Goal: Information Seeking & Learning: Check status

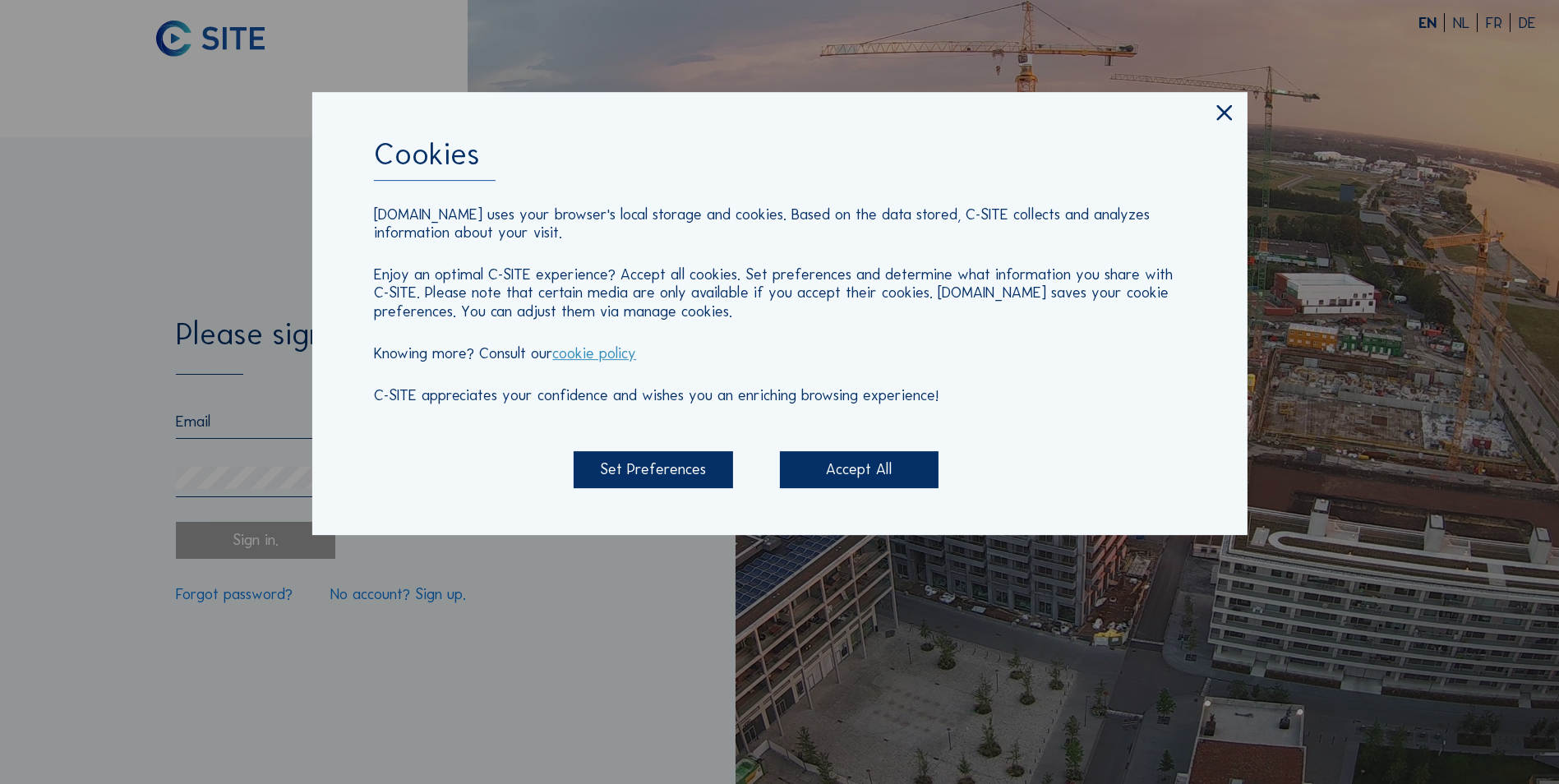
click at [846, 467] on div "Accept All" at bounding box center [859, 470] width 158 height 37
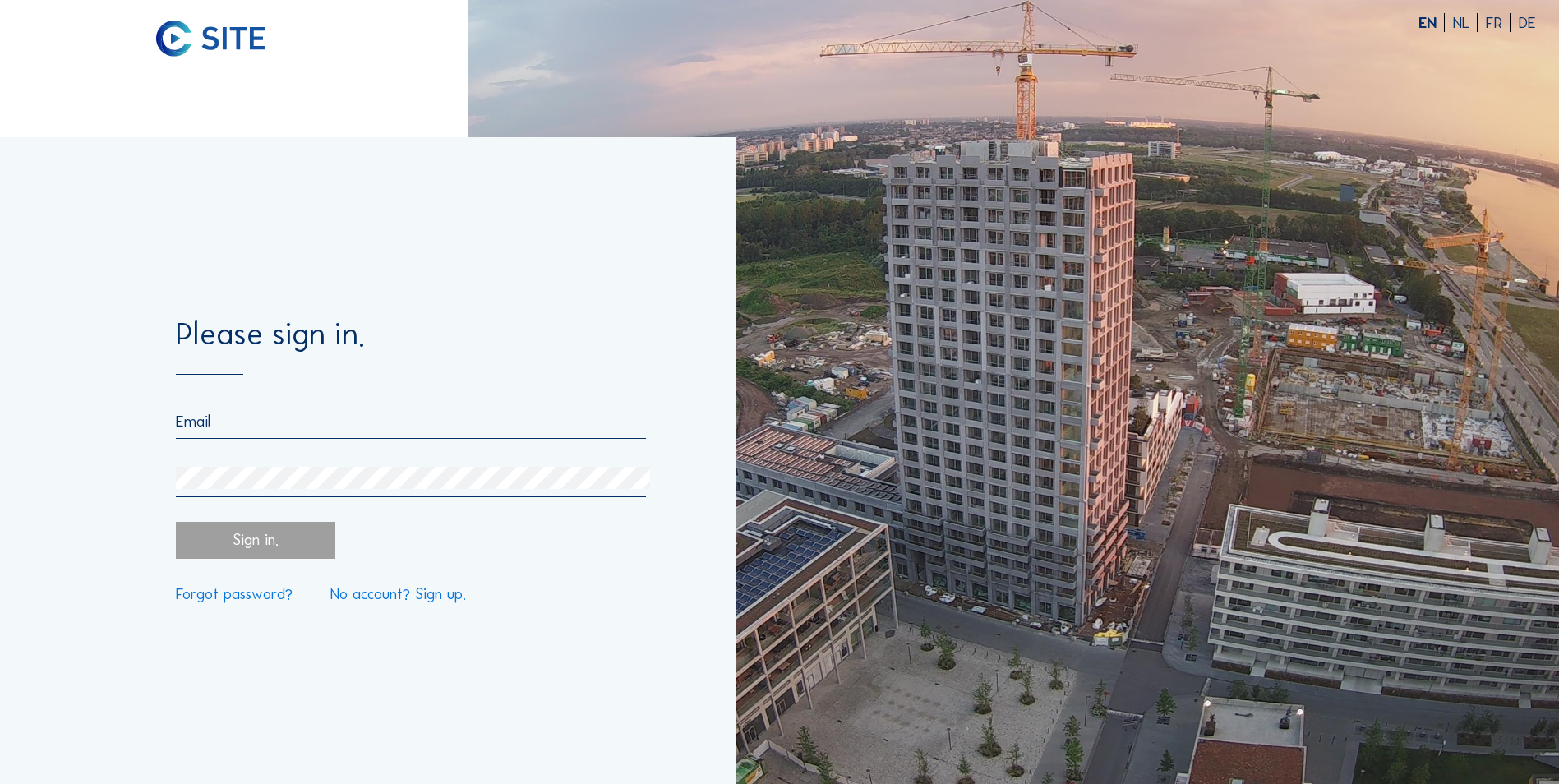
click at [240, 422] on input "email" at bounding box center [411, 421] width 470 height 19
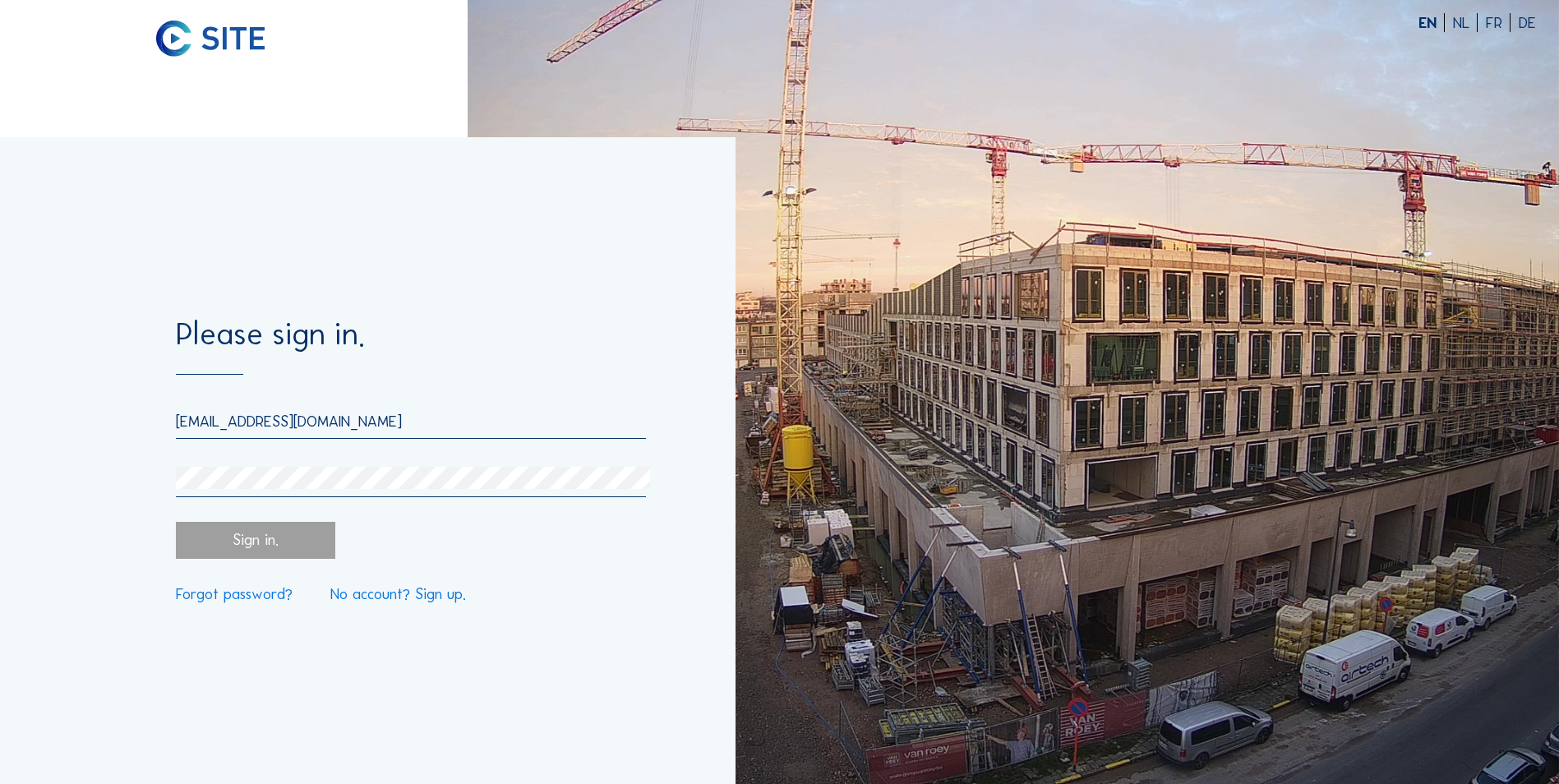
click at [348, 422] on input "arjan.luijkx@boskalis.com" at bounding box center [411, 421] width 470 height 19
type input "a"
type input "Royerssluis@civielroyerssluis.be"
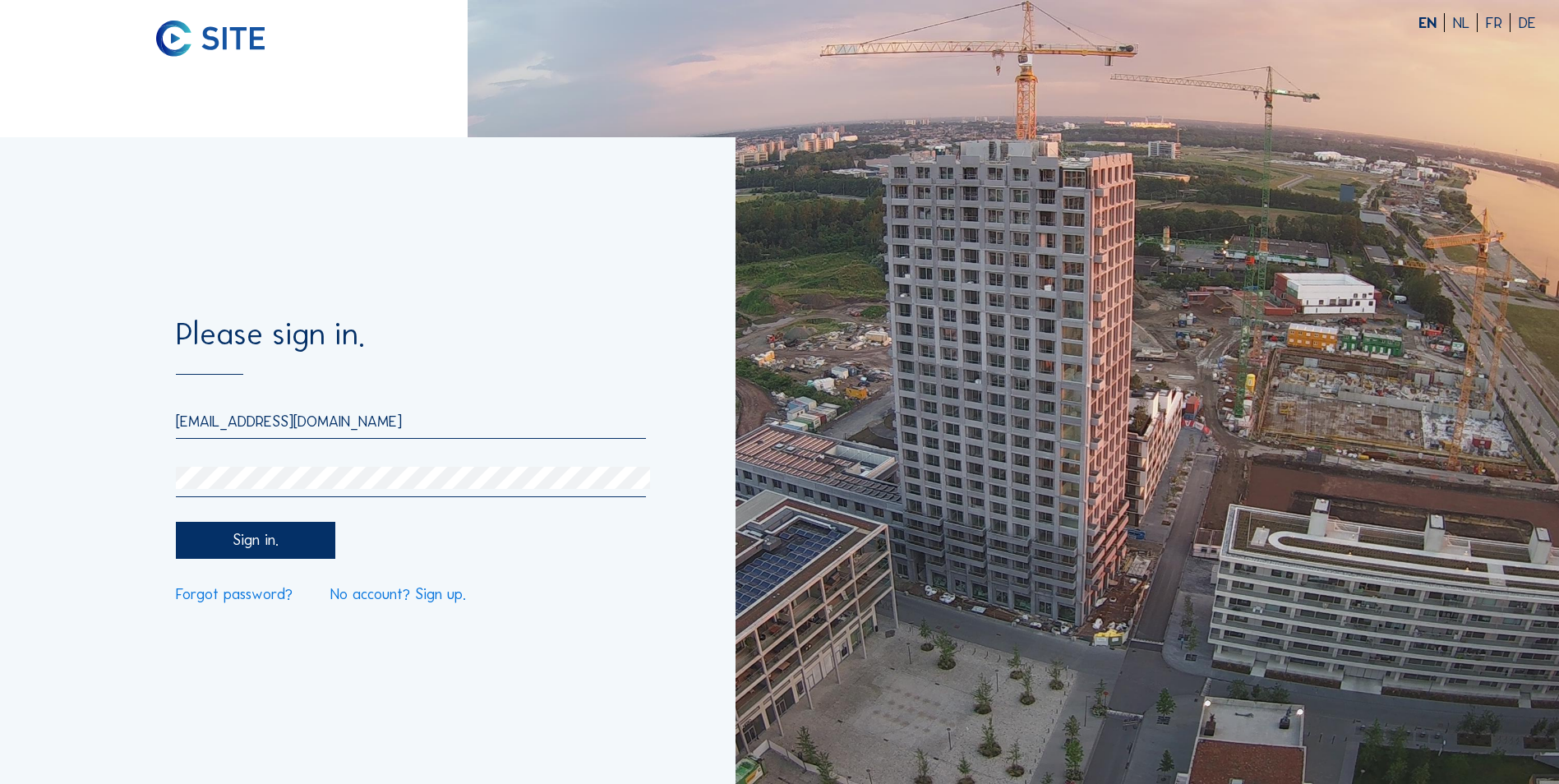
click at [248, 548] on div "Sign in." at bounding box center [255, 540] width 158 height 37
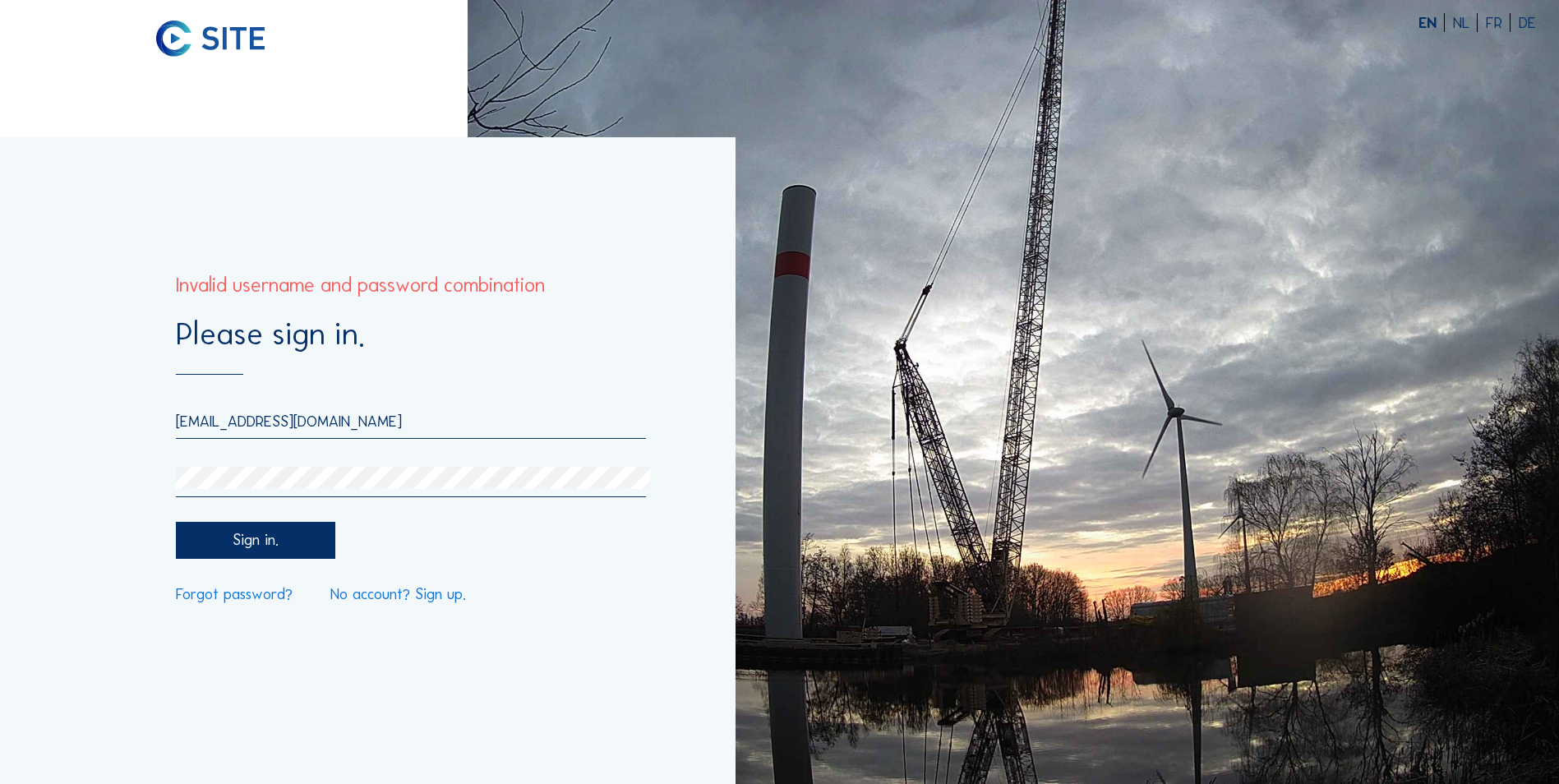
click at [306, 536] on div "Sign in." at bounding box center [255, 540] width 158 height 37
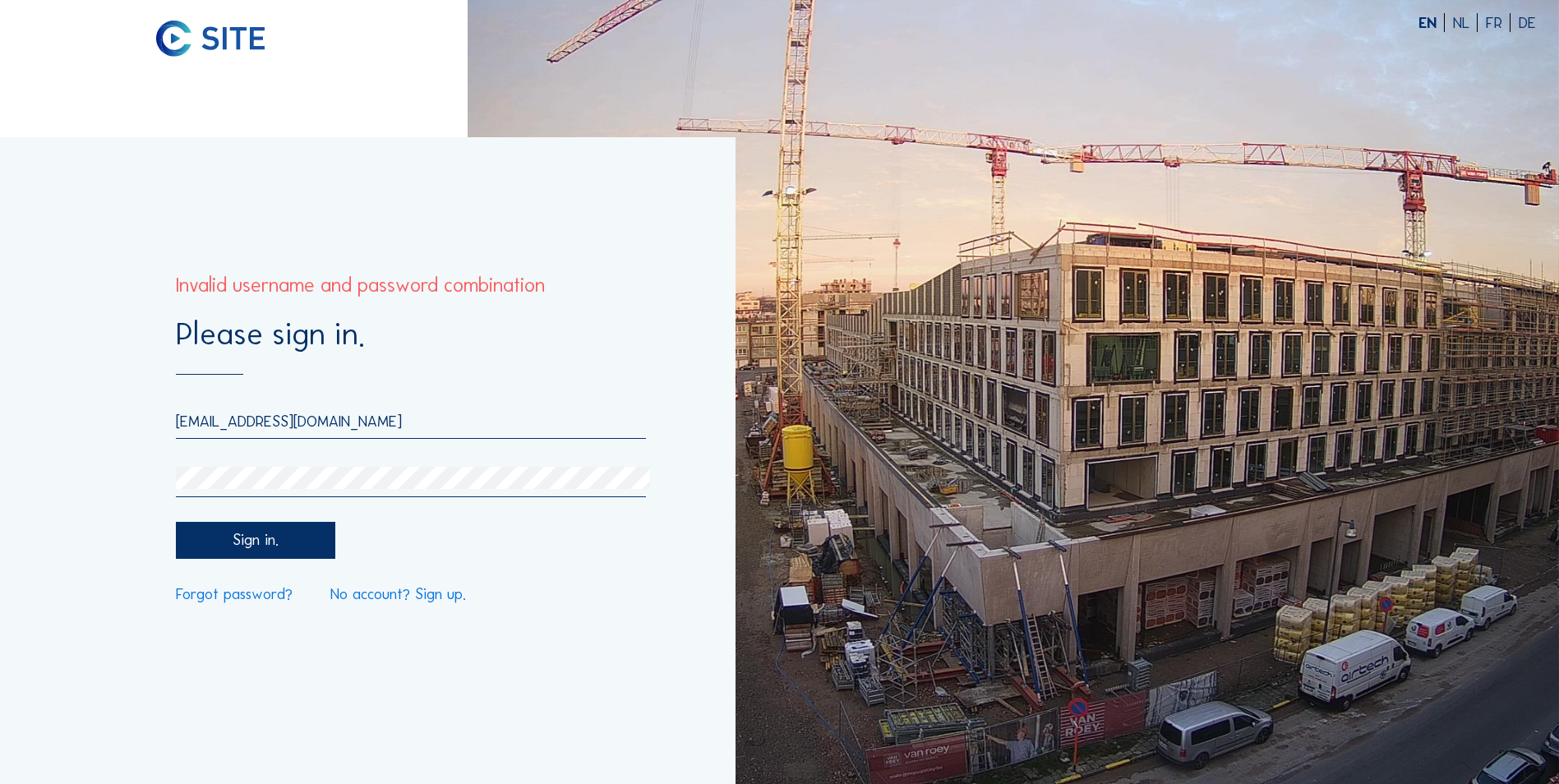
click at [383, 593] on link "No account? Sign up." at bounding box center [398, 594] width 135 height 16
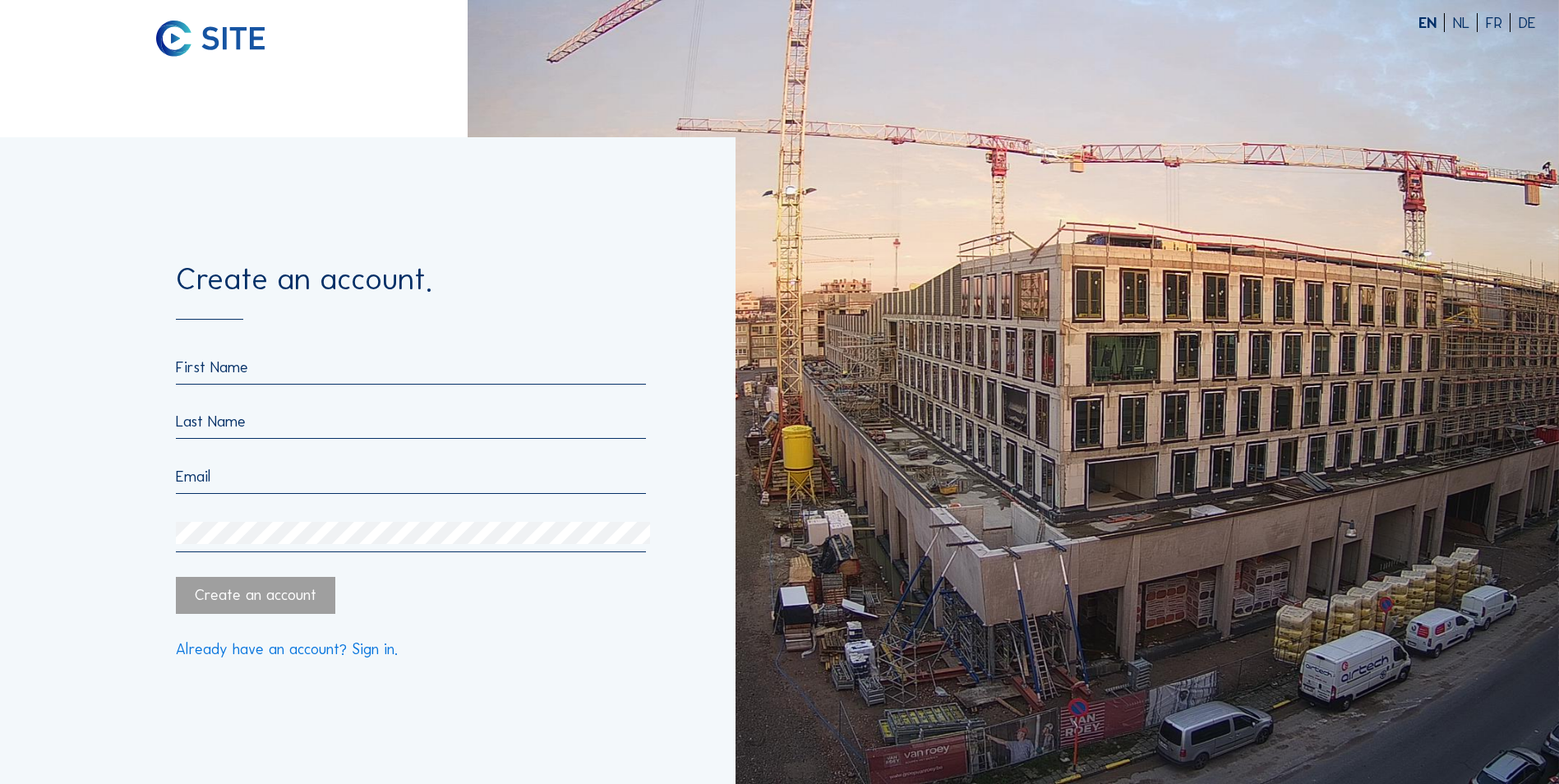
click at [224, 366] on input "text" at bounding box center [411, 367] width 470 height 19
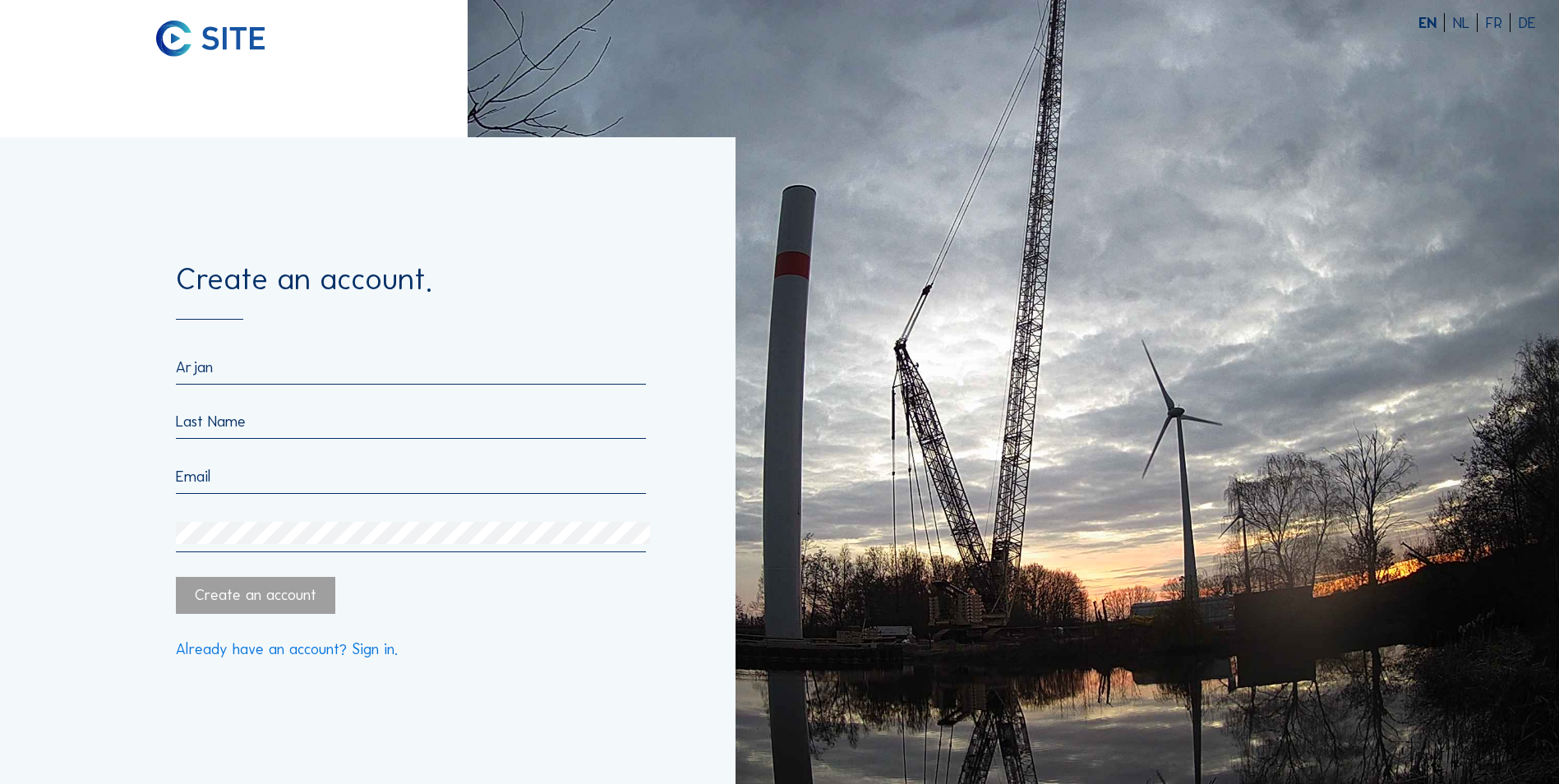
type input "Arjan"
click at [200, 419] on input "text" at bounding box center [411, 421] width 470 height 19
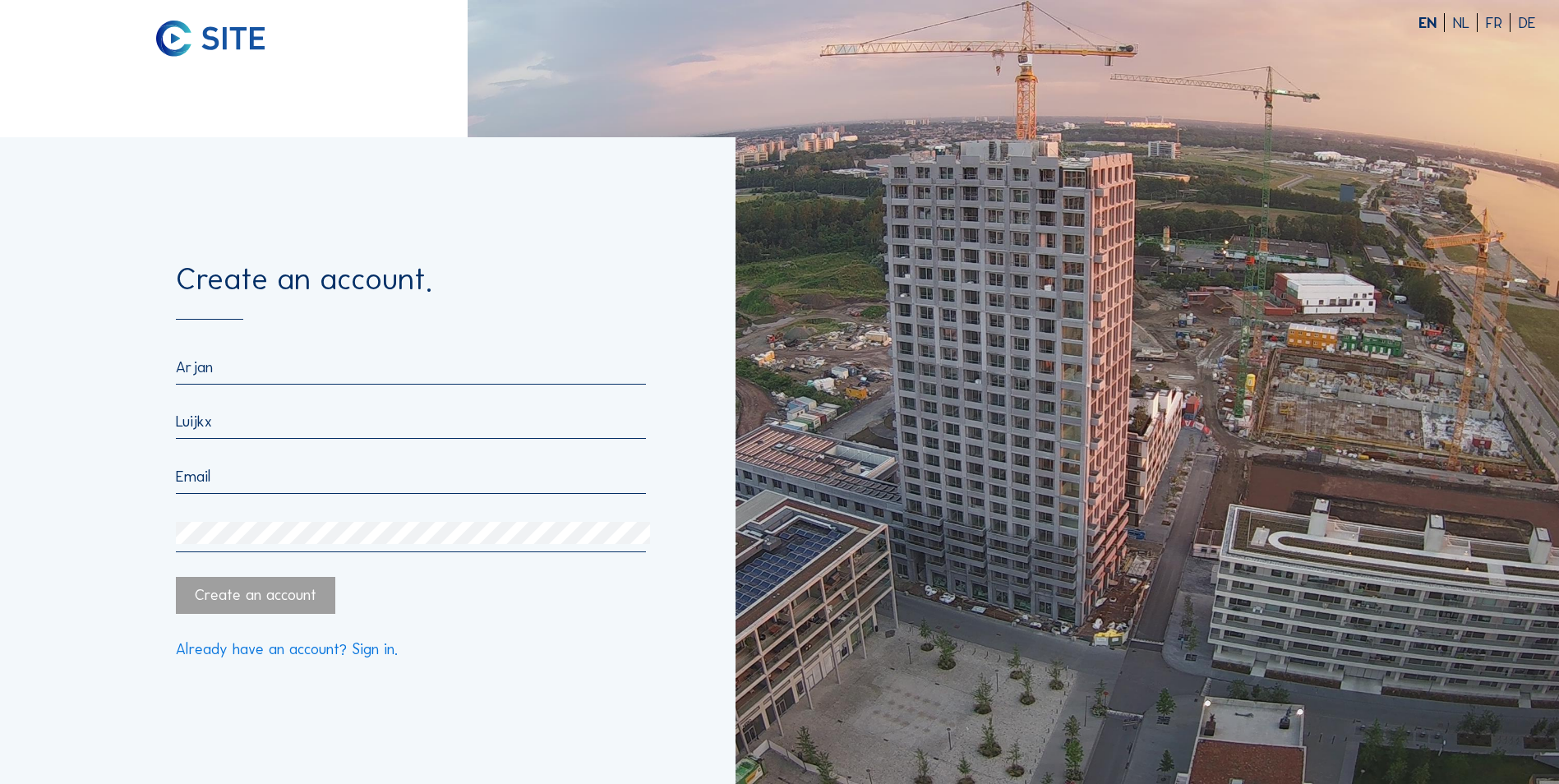
type input "Luijkx"
click at [488, 607] on div "Create an account" at bounding box center [411, 595] width 470 height 37
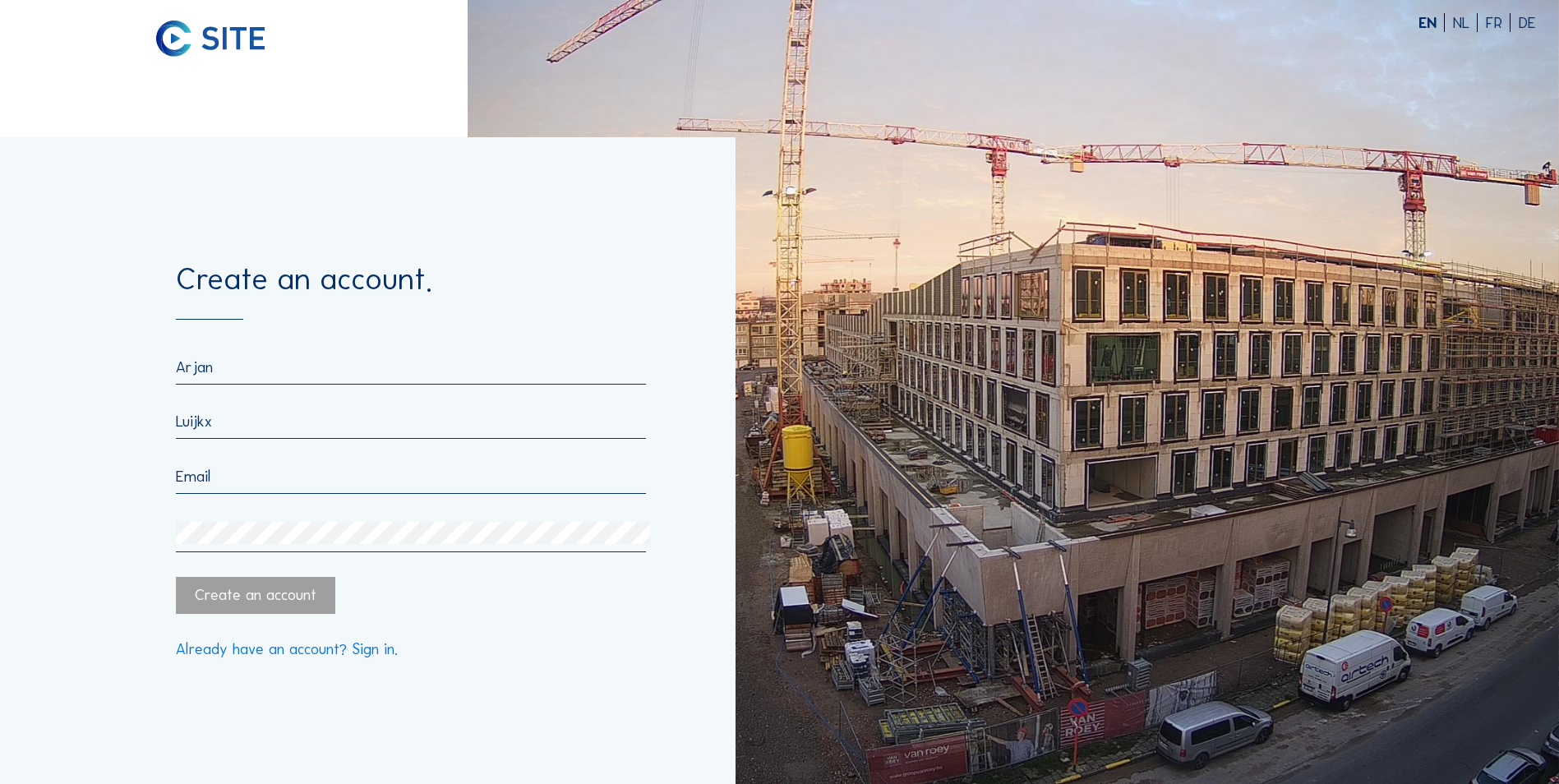
click at [229, 477] on input "email" at bounding box center [411, 476] width 470 height 19
type input "arjan.luijkx@boskalis.com"
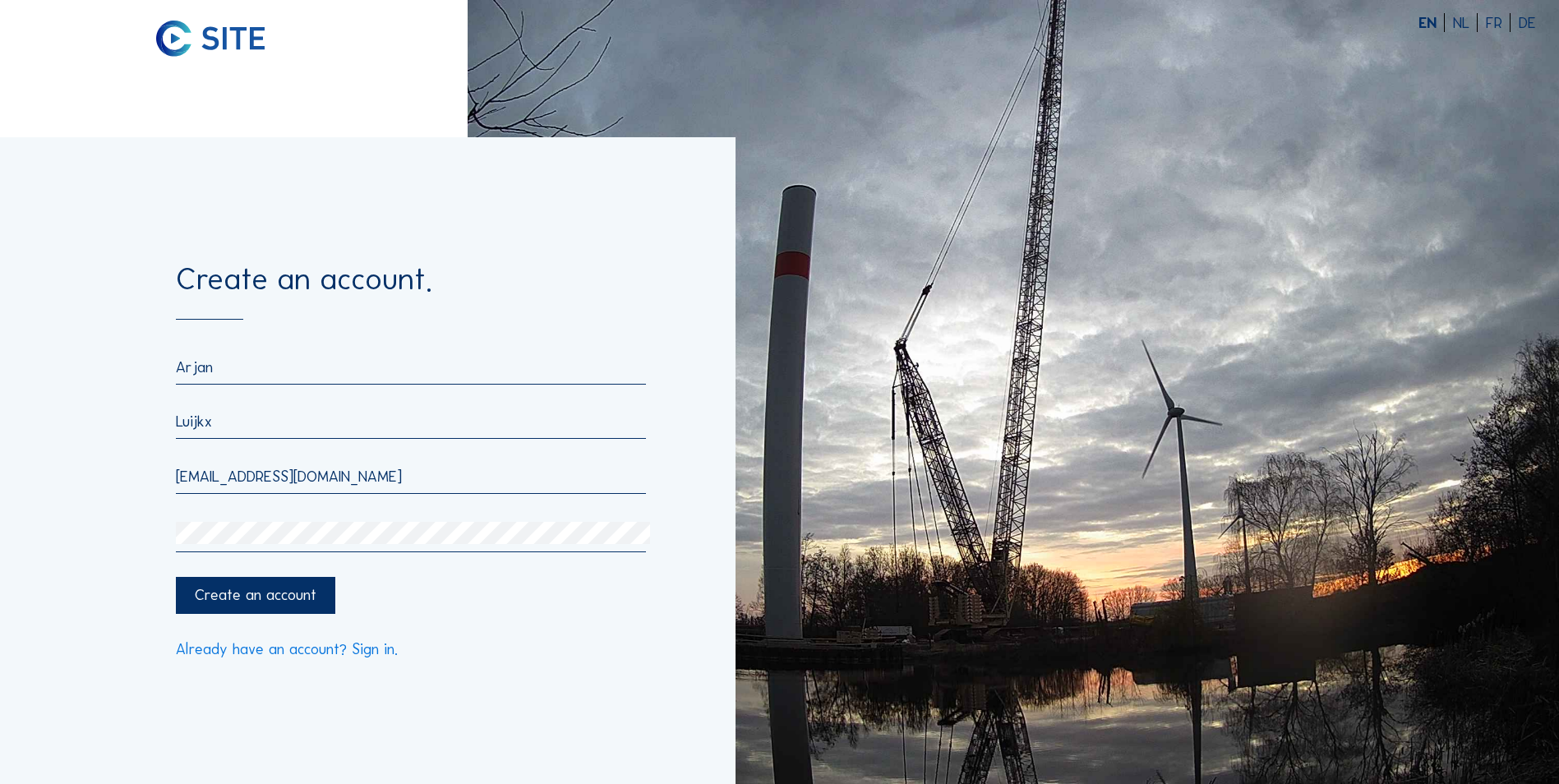
click at [277, 599] on div "Create an account" at bounding box center [255, 595] width 158 height 37
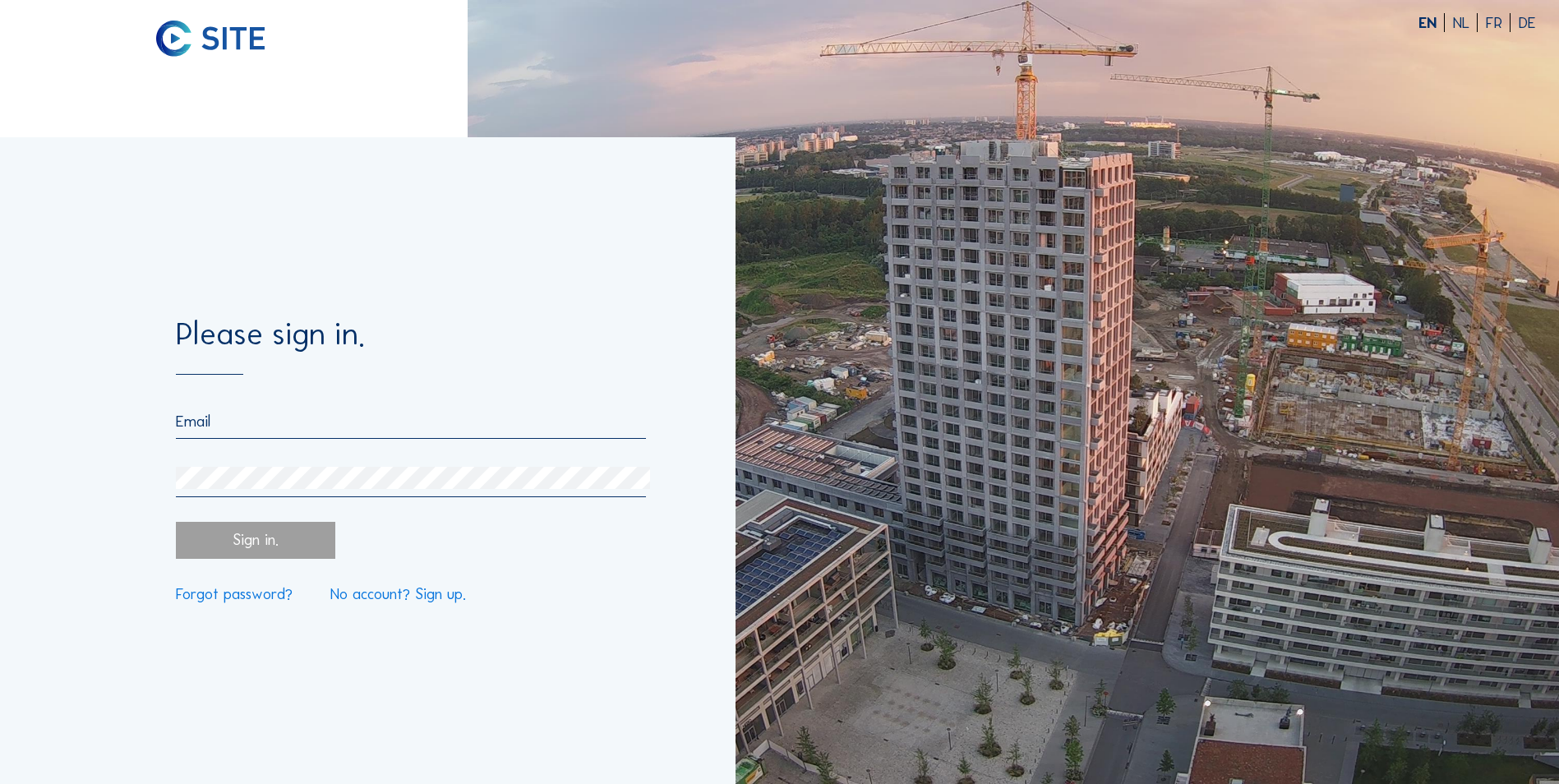
paste input "[EMAIL_ADDRESS][DOMAIN_NAME]"
type input "[EMAIL_ADDRESS][DOMAIN_NAME]"
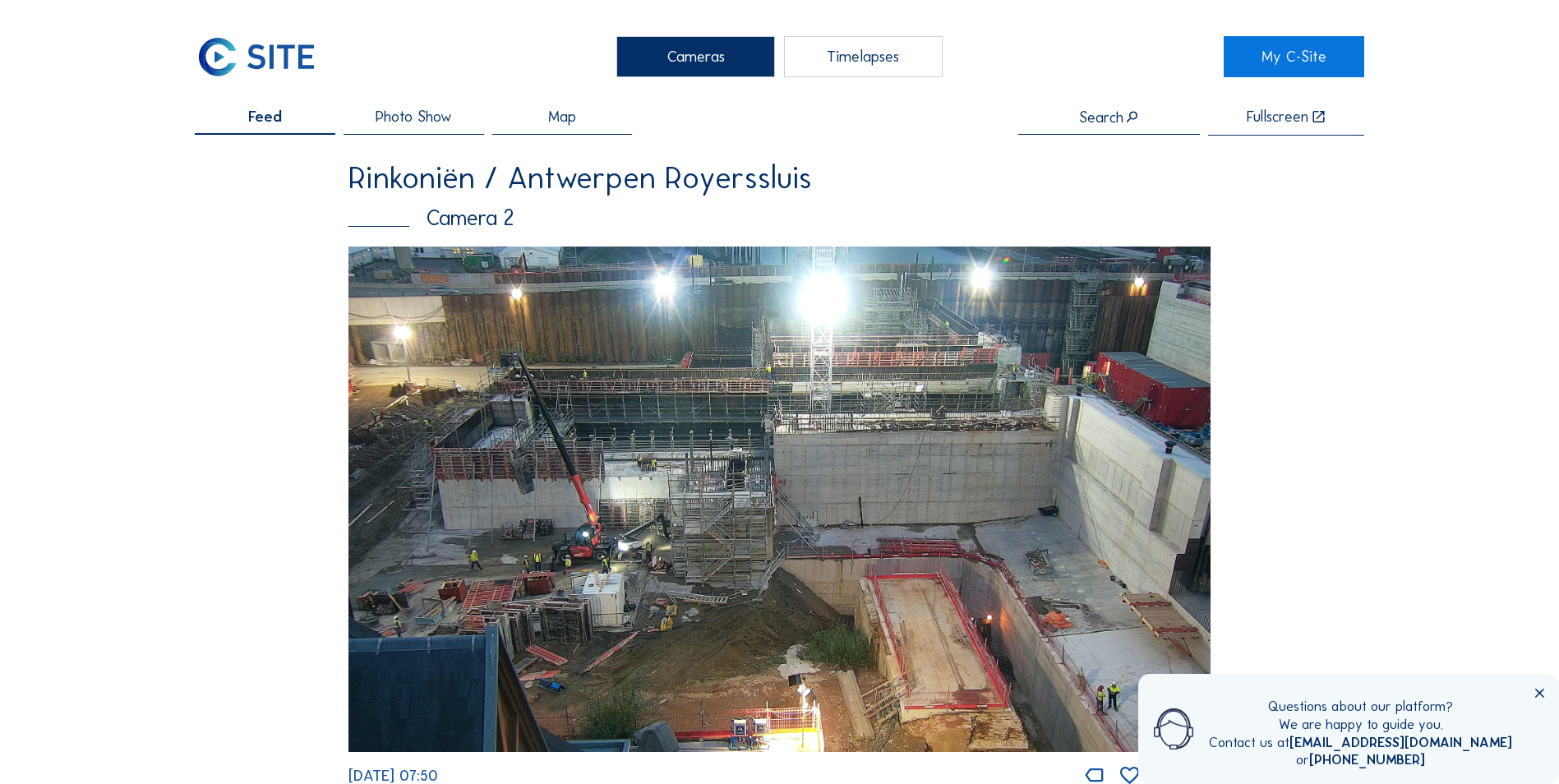
click at [590, 532] on img at bounding box center [780, 499] width 862 height 505
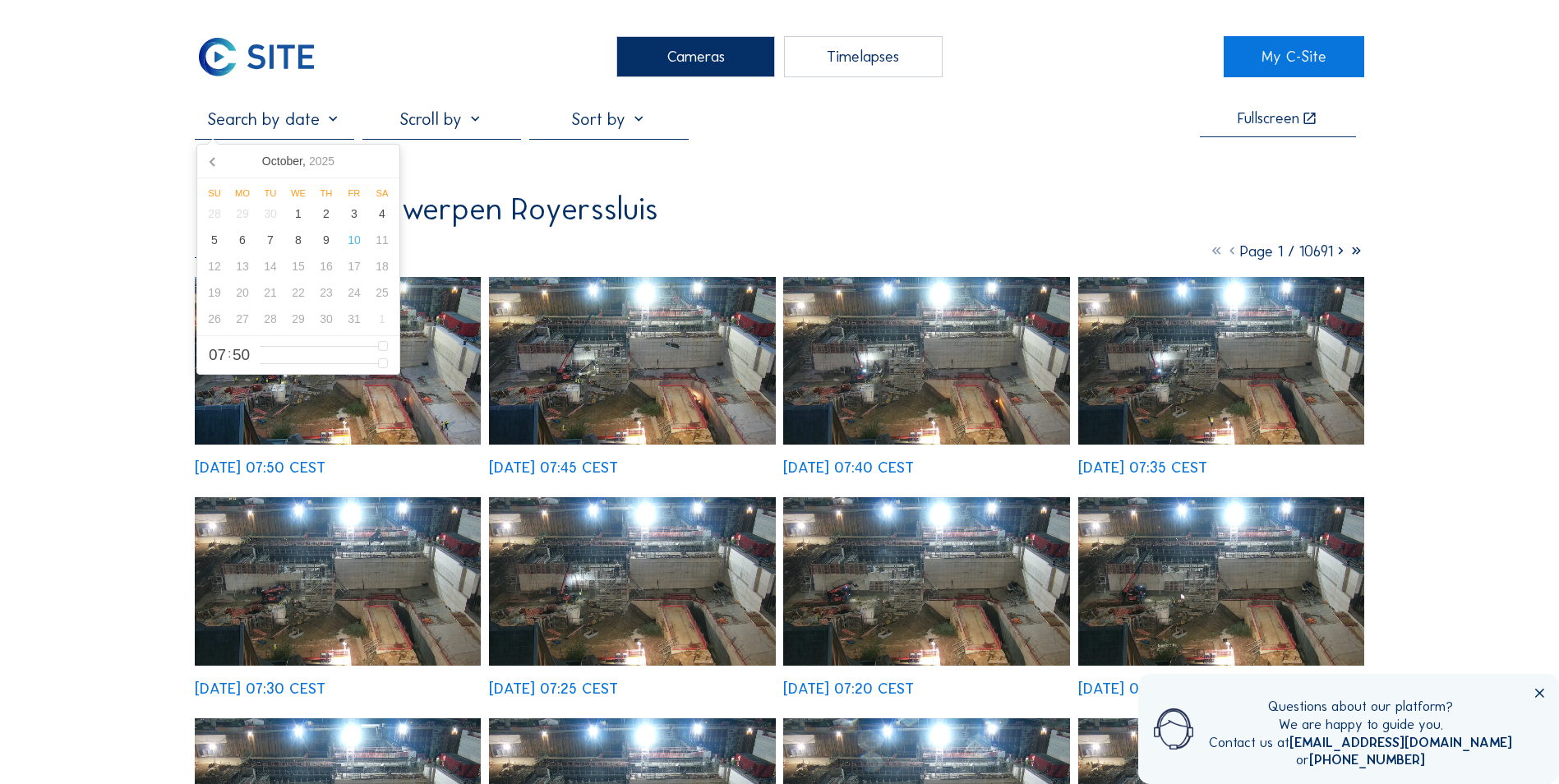
click at [300, 125] on input "text" at bounding box center [274, 119] width 158 height 19
click at [322, 233] on div "9" at bounding box center [326, 240] width 28 height 27
type input "09/10/2025 07:50"
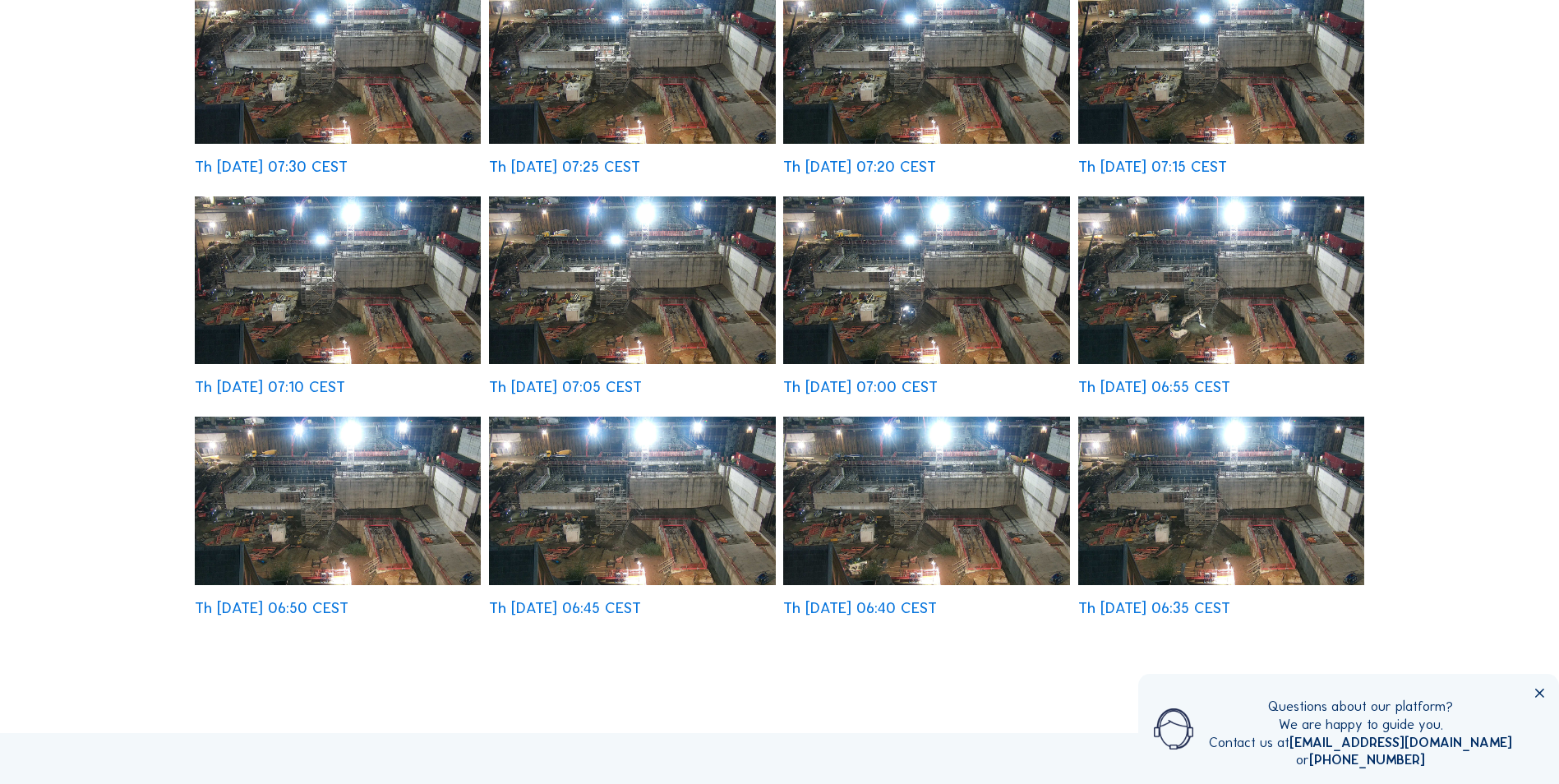
scroll to position [493, 0]
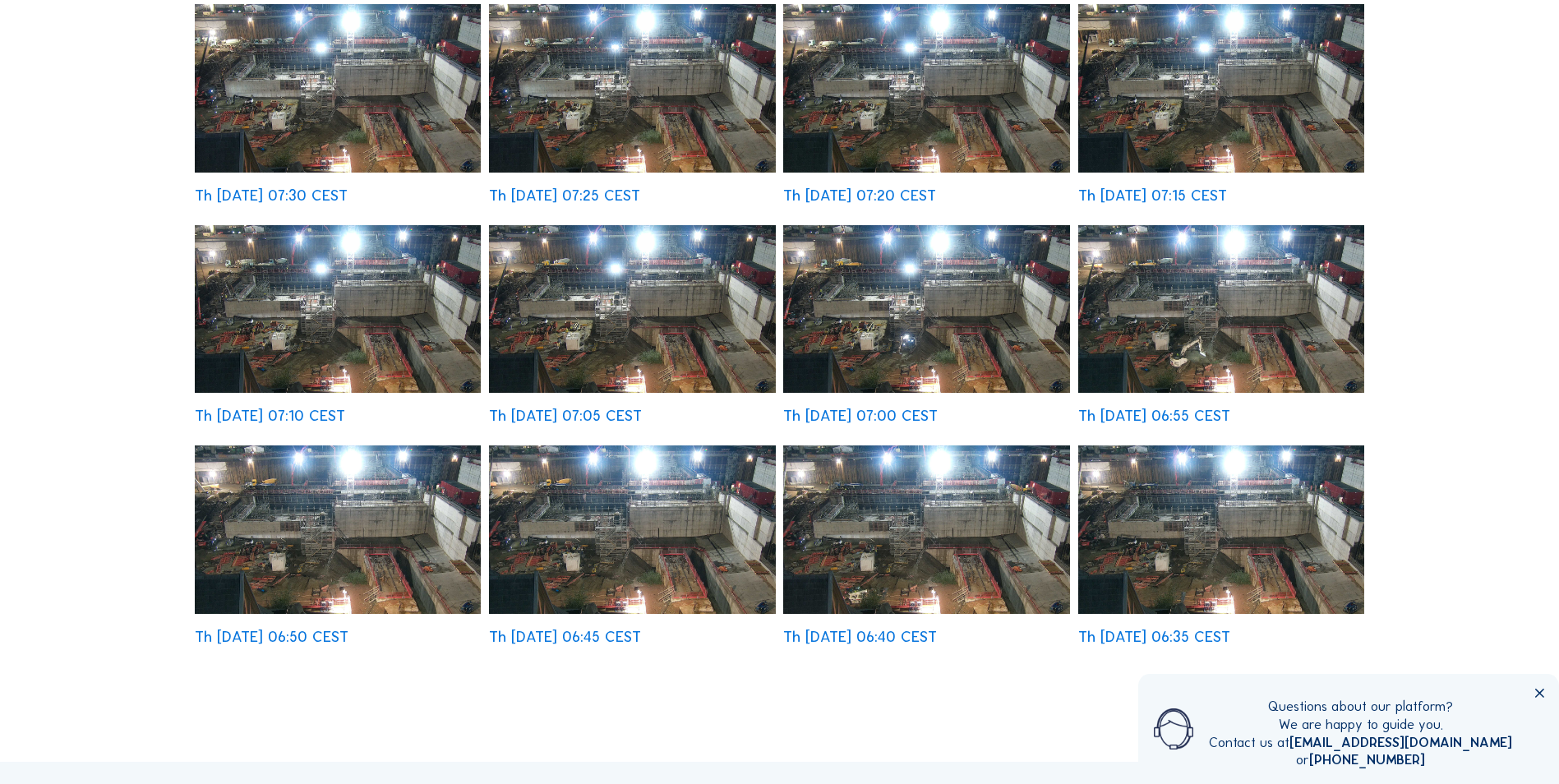
click at [1542, 690] on icon at bounding box center [1539, 694] width 16 height 16
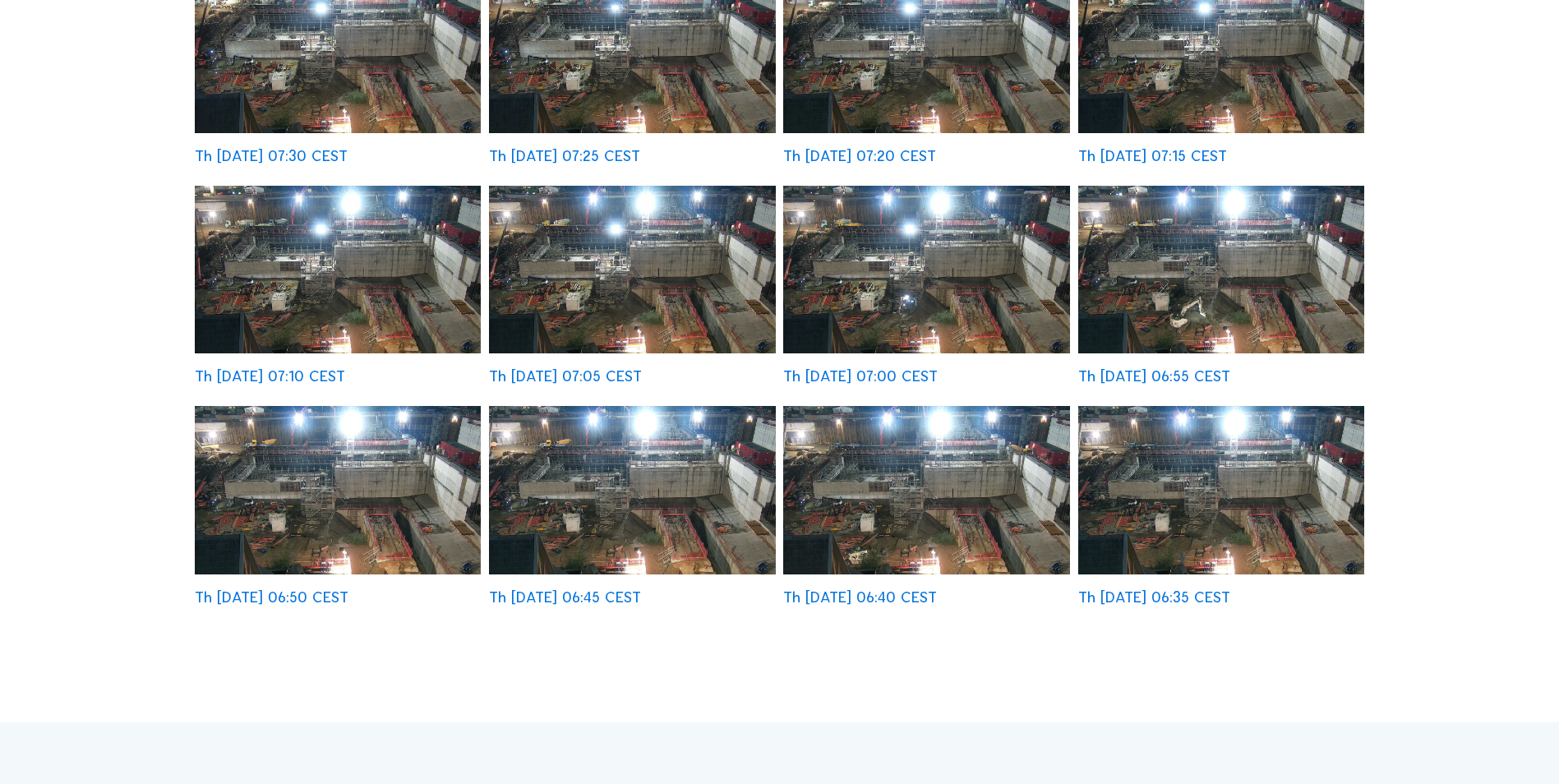
scroll to position [536, 0]
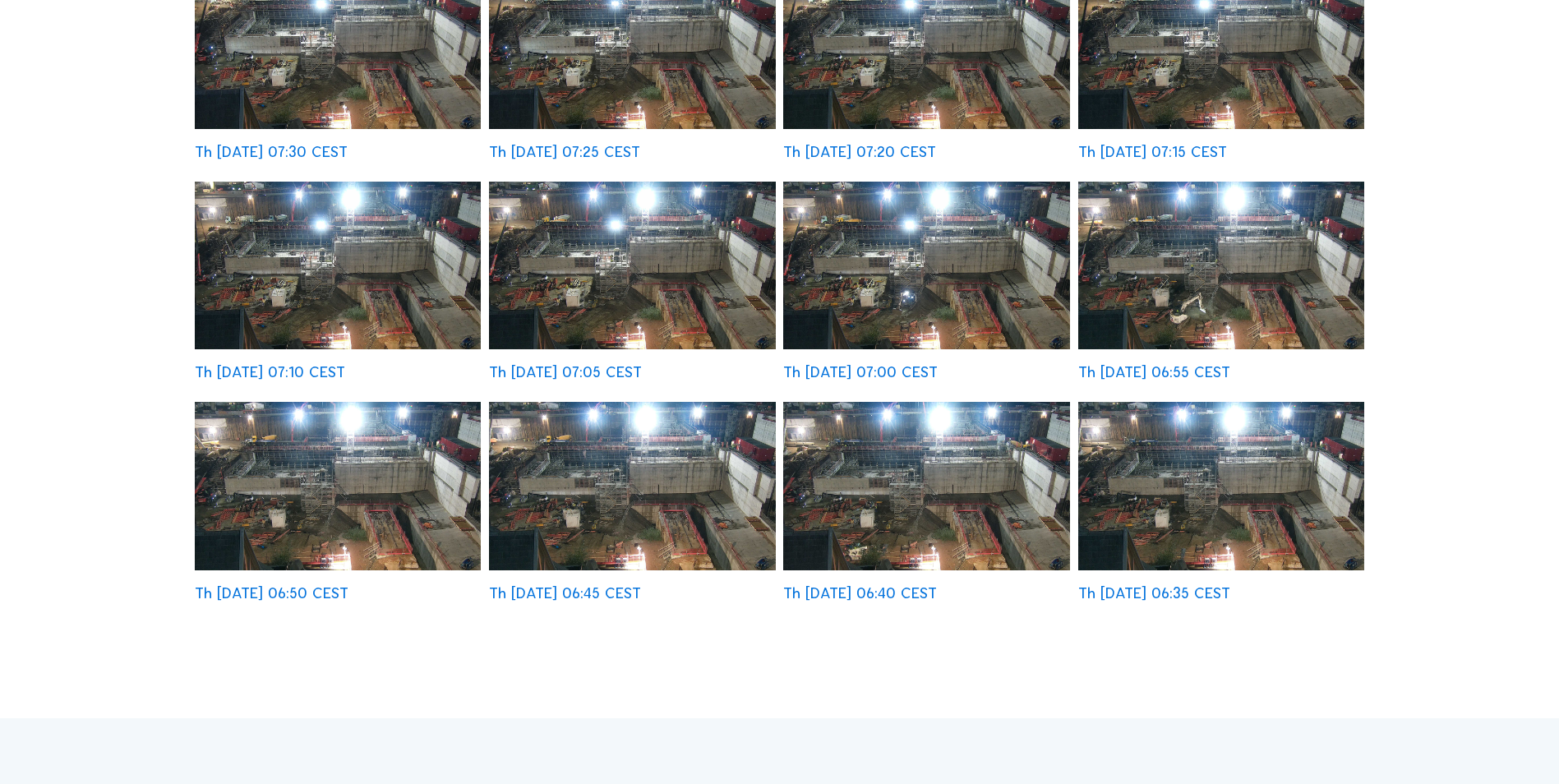
click at [1277, 500] on img at bounding box center [1221, 486] width 286 height 168
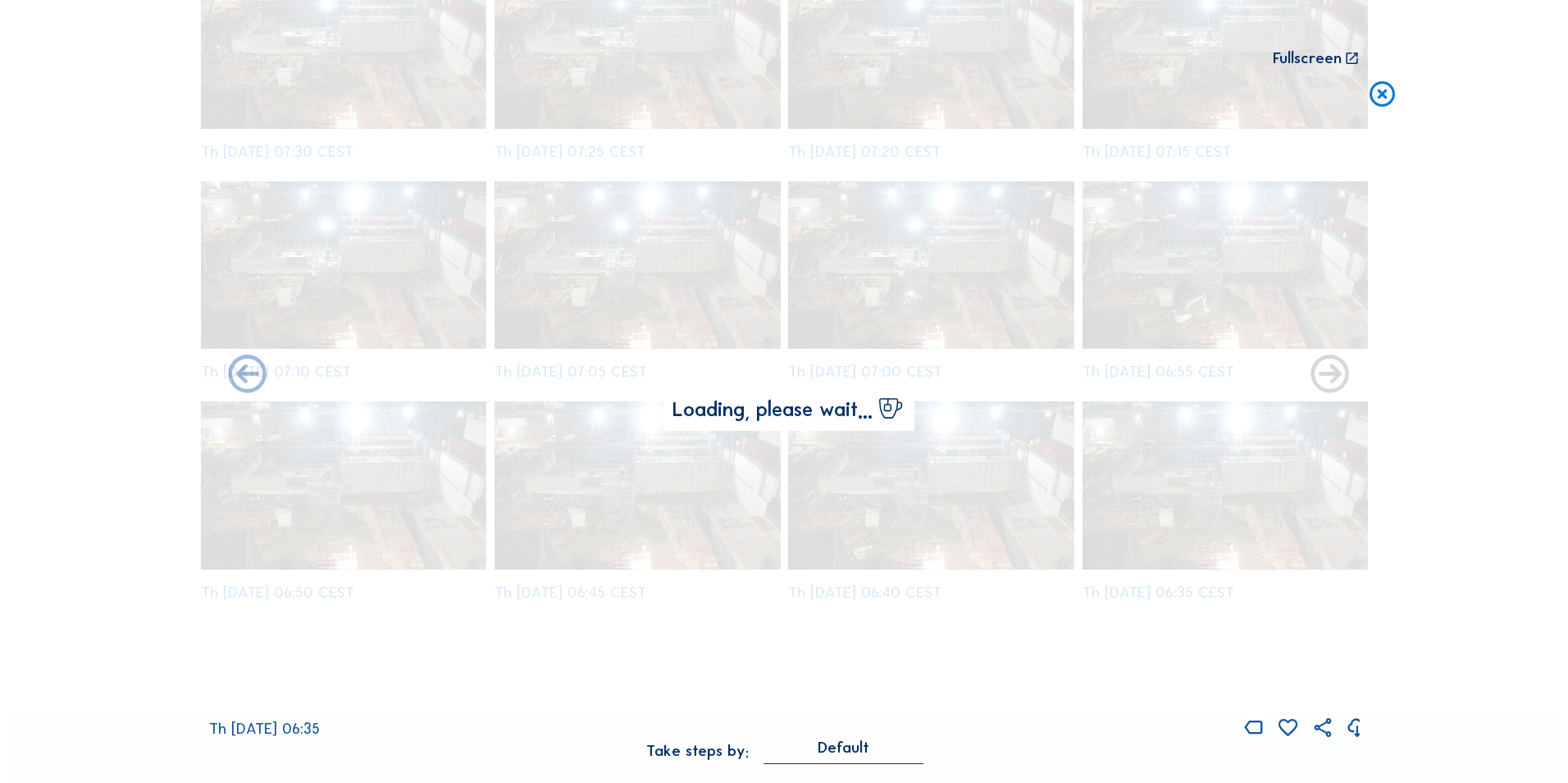
scroll to position [538, 0]
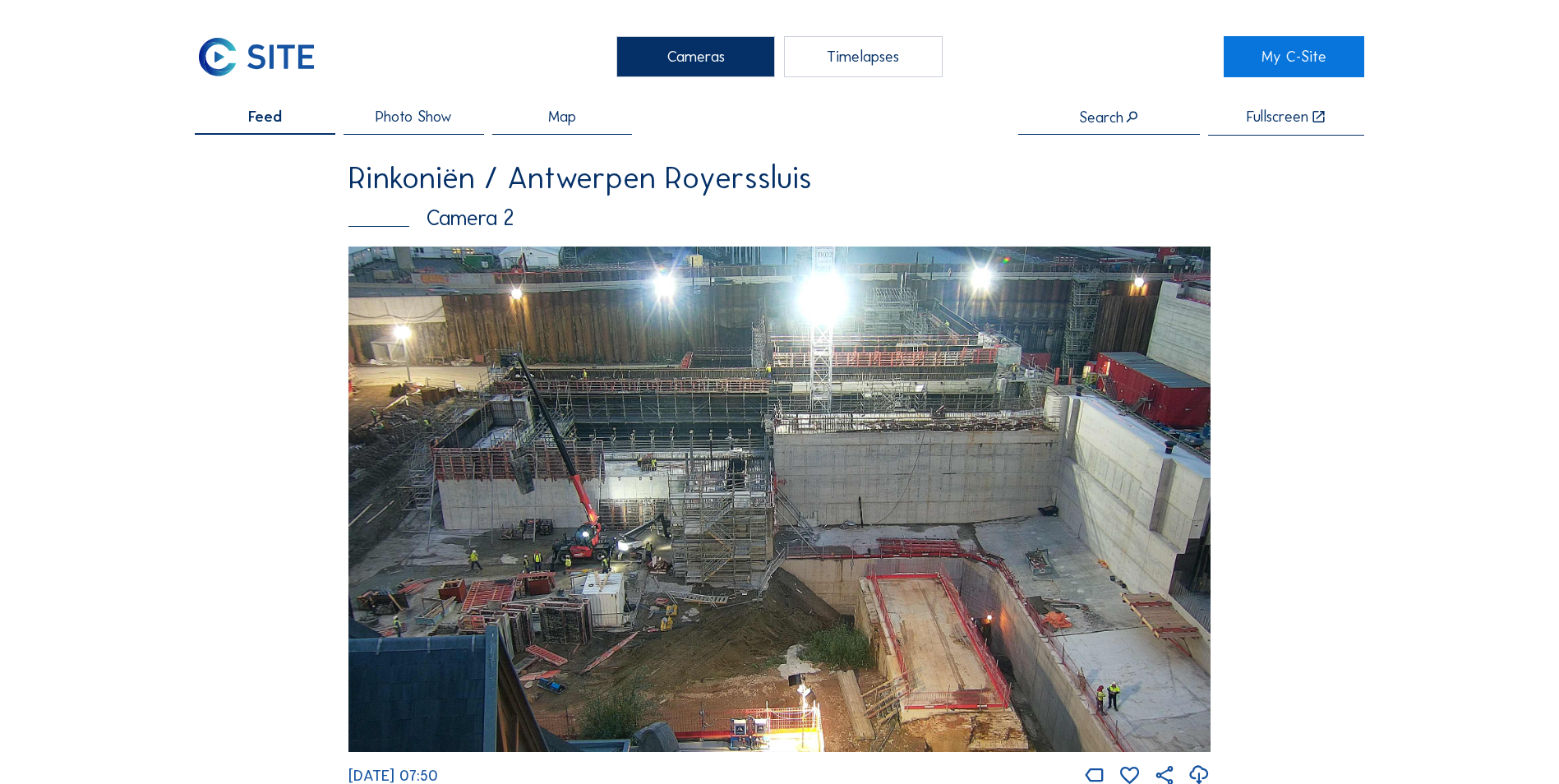
click at [725, 51] on div "Cameras" at bounding box center [696, 56] width 158 height 41
click at [849, 52] on div "Timelapses" at bounding box center [863, 56] width 158 height 41
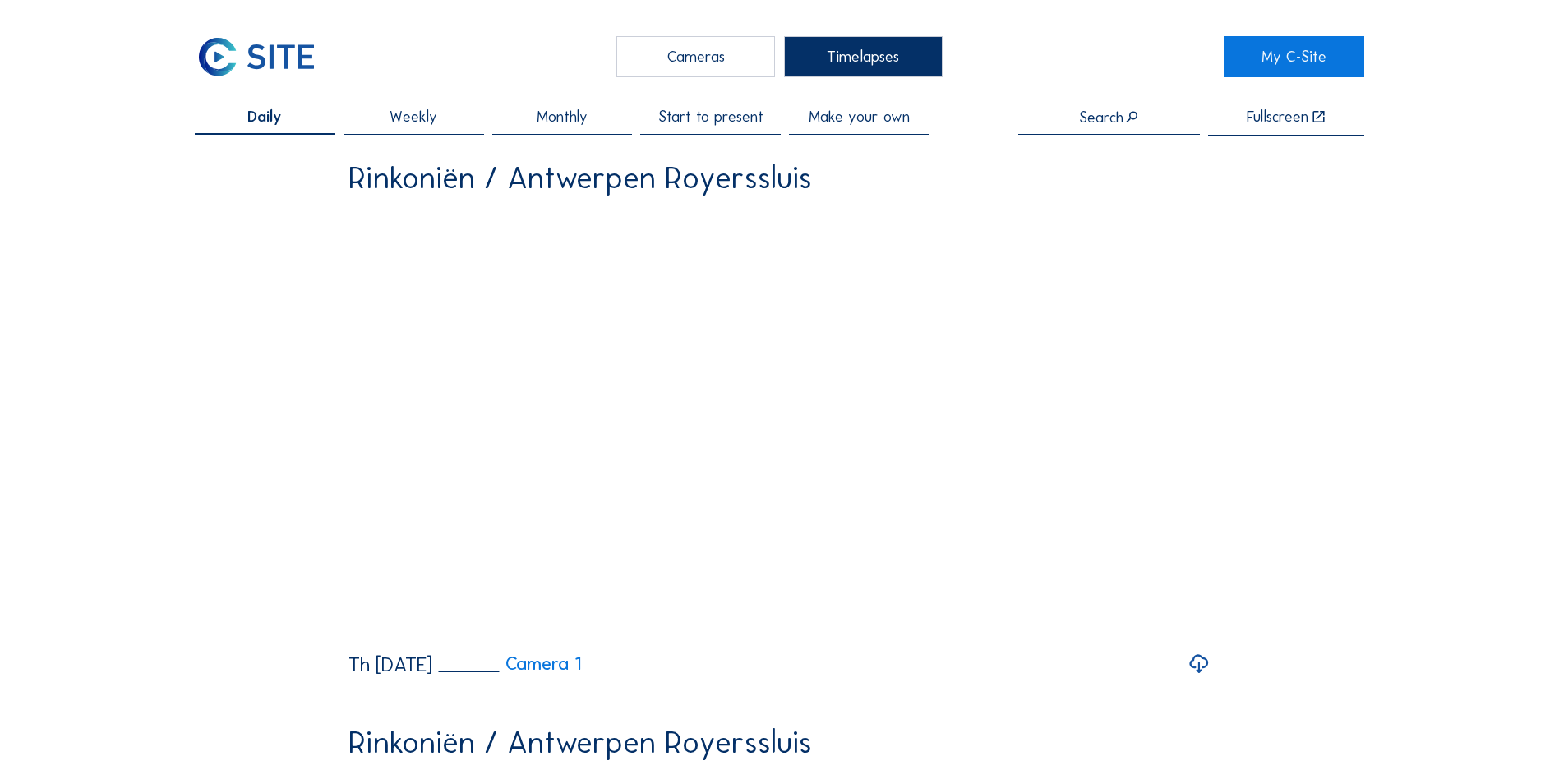
click at [889, 53] on div "Timelapses" at bounding box center [863, 56] width 158 height 41
click at [720, 52] on div "Cameras" at bounding box center [696, 56] width 158 height 41
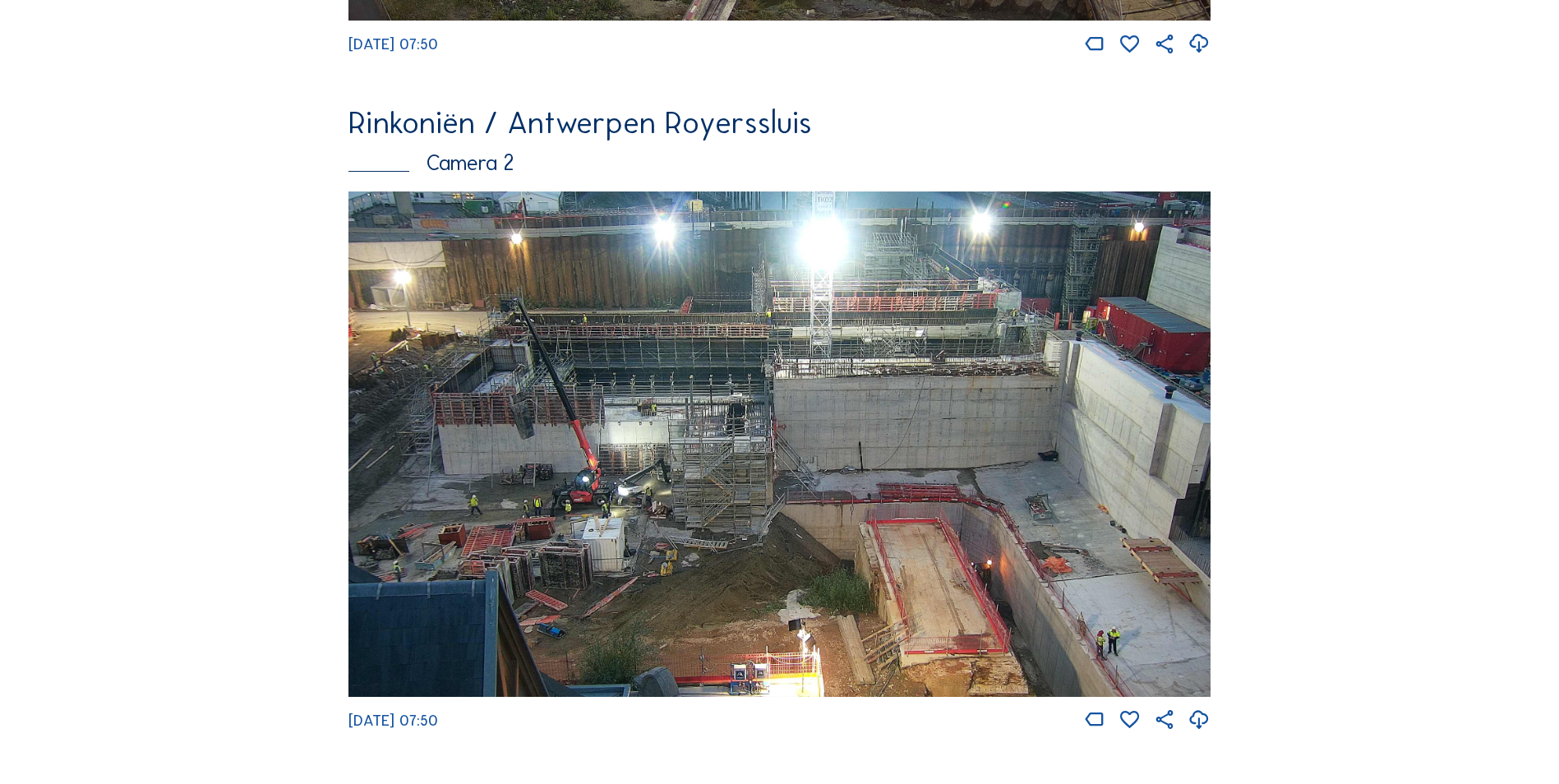
scroll to position [657, 0]
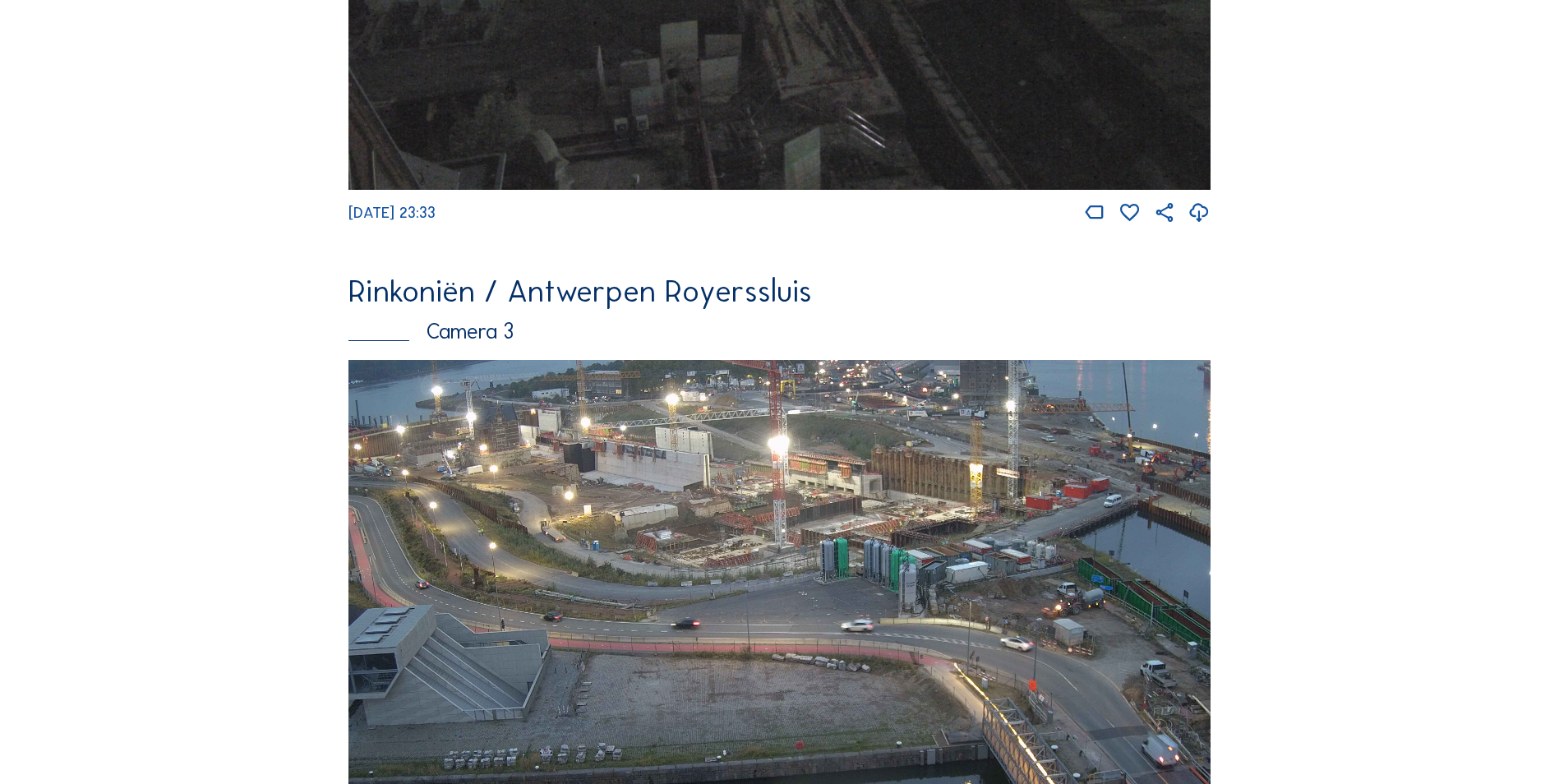
scroll to position [1650, 0]
